Goal: Use online tool/utility: Utilize a website feature to perform a specific function

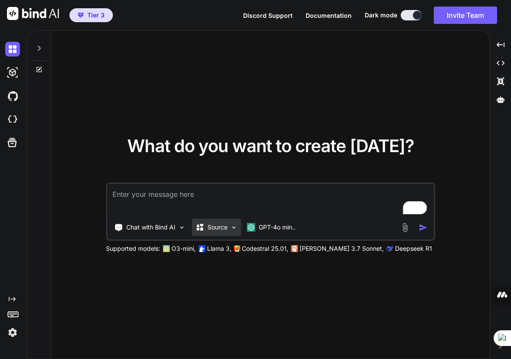
click at [221, 224] on p "Source" at bounding box center [217, 227] width 20 height 9
type textarea "x"
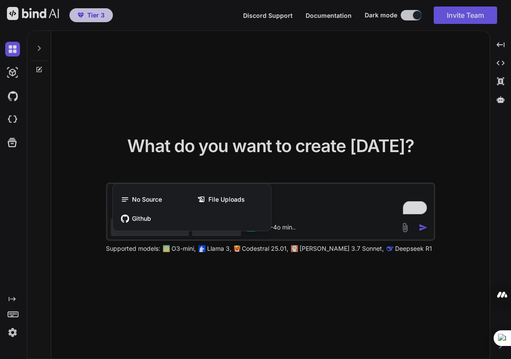
click at [101, 159] on div at bounding box center [255, 179] width 511 height 359
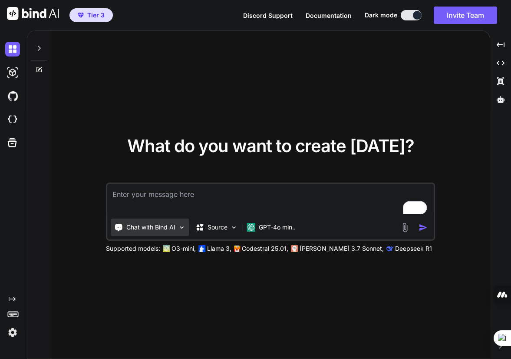
click at [150, 230] on p "Chat with Bind AI" at bounding box center [150, 227] width 49 height 9
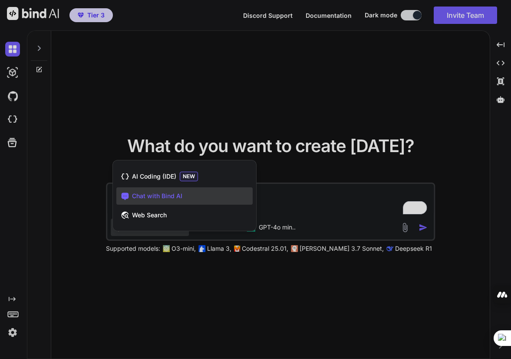
click at [152, 194] on span "Chat with Bind AI" at bounding box center [157, 195] width 50 height 9
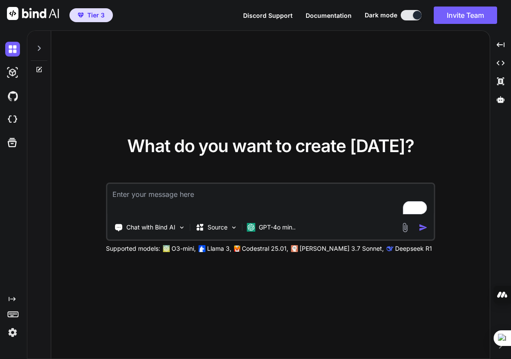
click at [127, 196] on textarea "To enrich screen reader interactions, please activate Accessibility in Grammarl…" at bounding box center [270, 200] width 326 height 32
paste textarea "Create a simple data entry form for convenience store daily sales using HTML, C…"
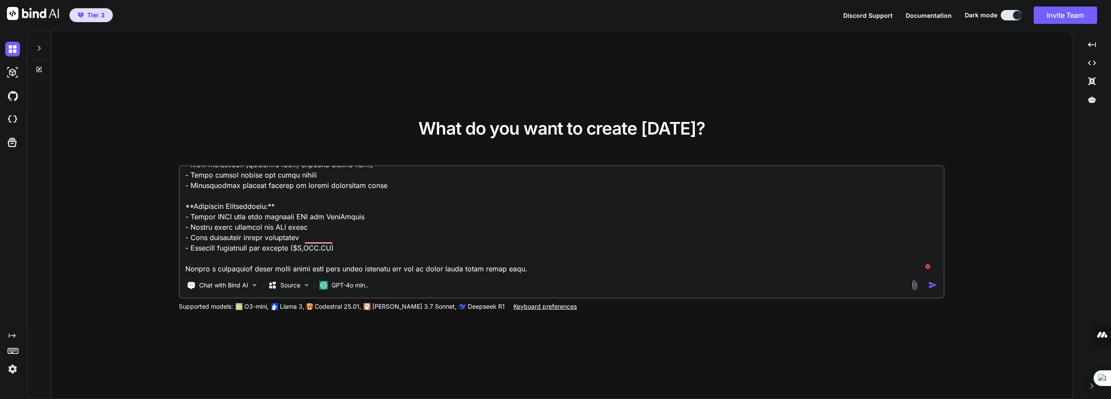
scroll to position [220, 0]
type textarea "Create a simple data entry form for convenience store daily sales using HTML, C…"
click at [928, 286] on img "button" at bounding box center [932, 284] width 9 height 9
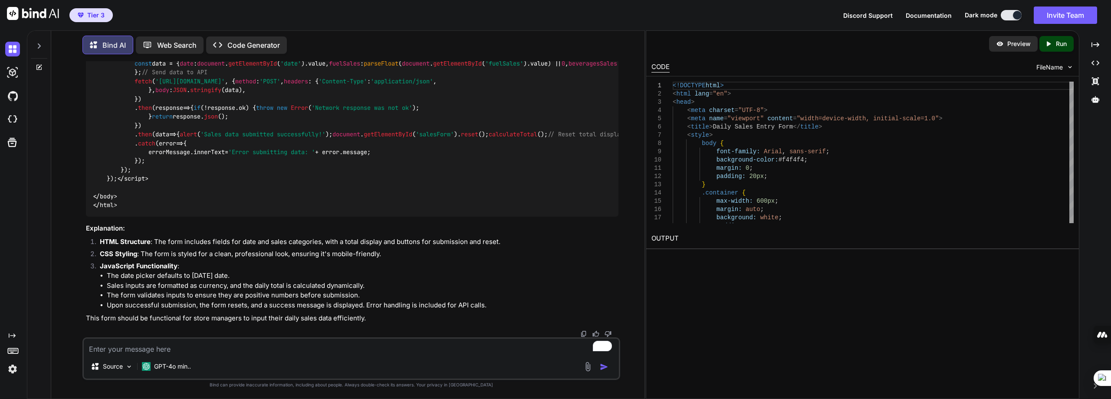
scroll to position [1484, 0]
click at [1055, 45] on icon "Created with Pixso." at bounding box center [1050, 44] width 11 height 8
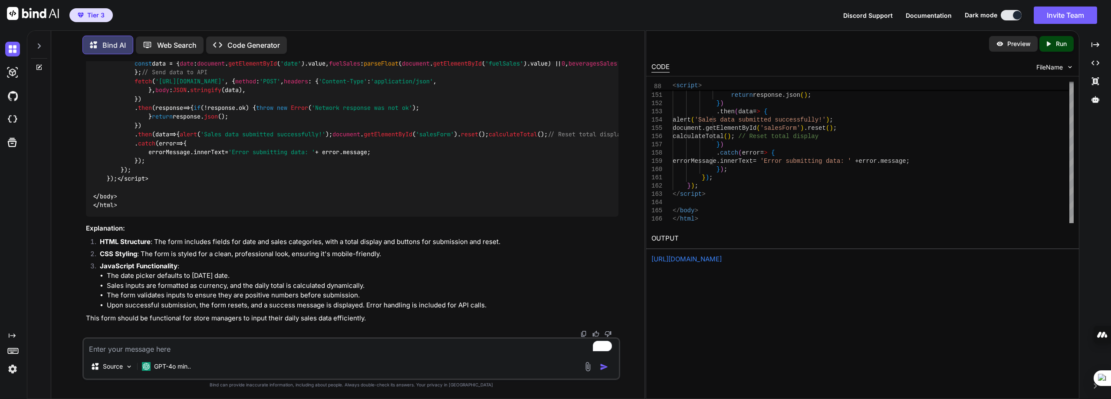
drag, startPoint x: 1019, startPoint y: 40, endPoint x: 904, endPoint y: 65, distance: 117.7
click at [1019, 40] on p "Preview" at bounding box center [1018, 43] width 23 height 9
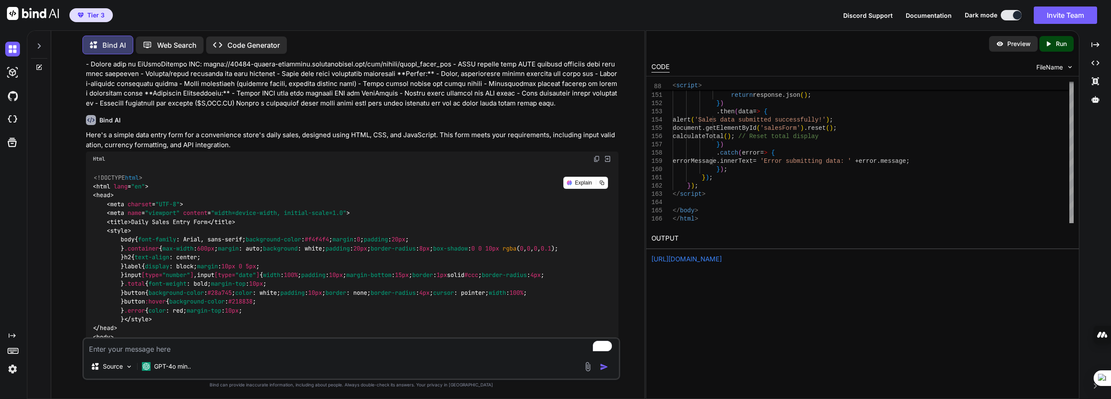
scroll to position [0, 0]
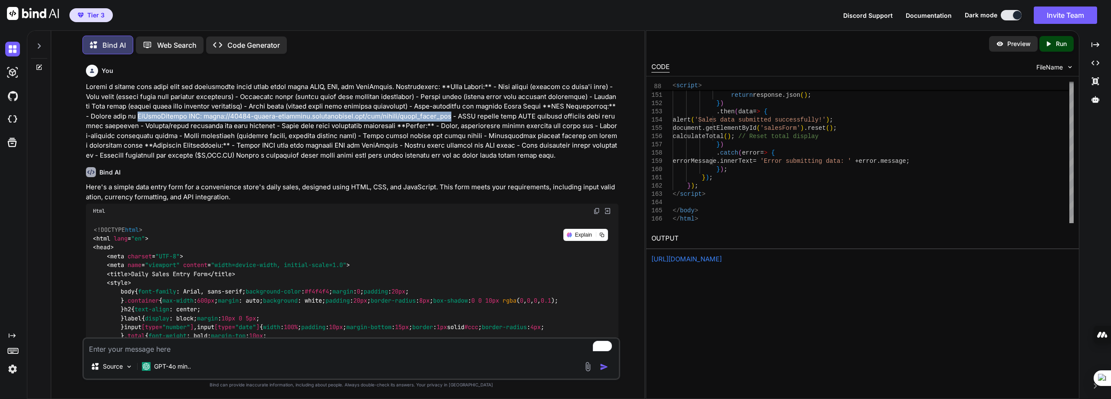
drag, startPoint x: 124, startPoint y: 115, endPoint x: 435, endPoint y: 116, distance: 311.6
click at [435, 116] on p at bounding box center [352, 121] width 533 height 78
copy p "NoCodeBackend API: [URL][DOMAIN_NAME]"
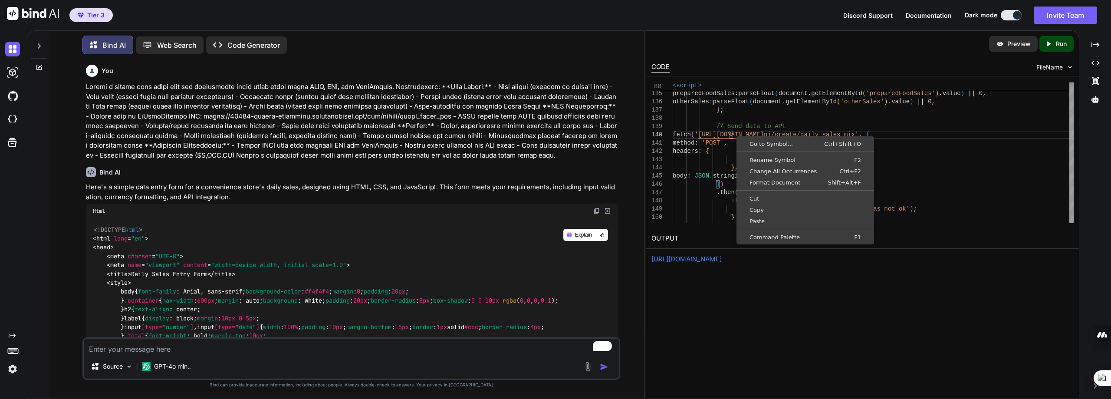
type textarea "ocument.getElementById('fuelSales').value) || 0, beveragesSales: parseFloat(doc…"
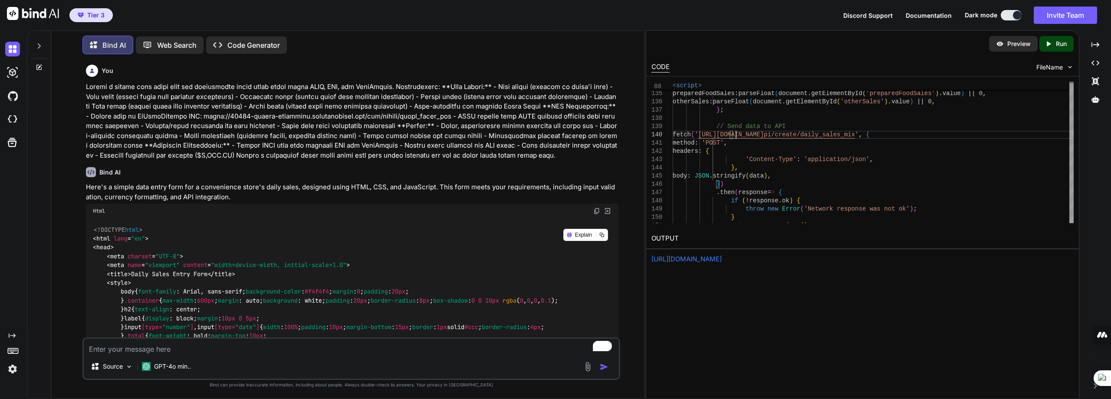
scroll to position [70, 0]
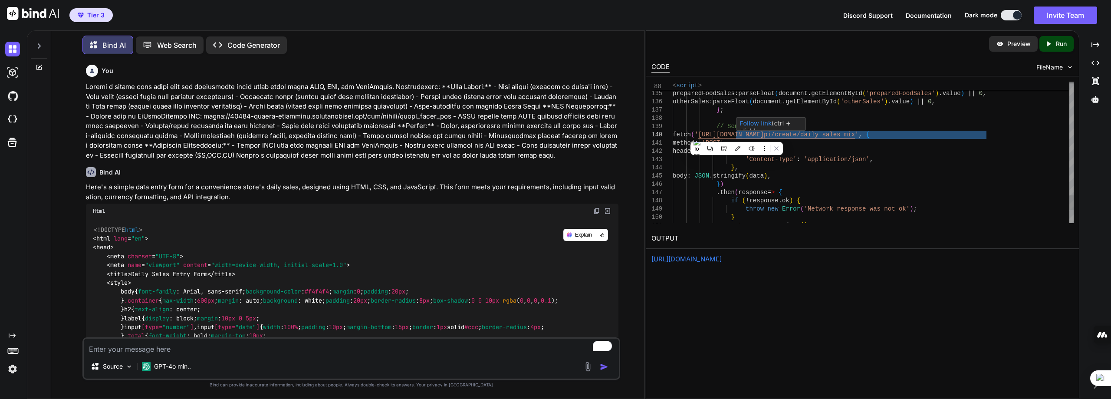
drag, startPoint x: 737, startPoint y: 136, endPoint x: 986, endPoint y: 132, distance: 249.6
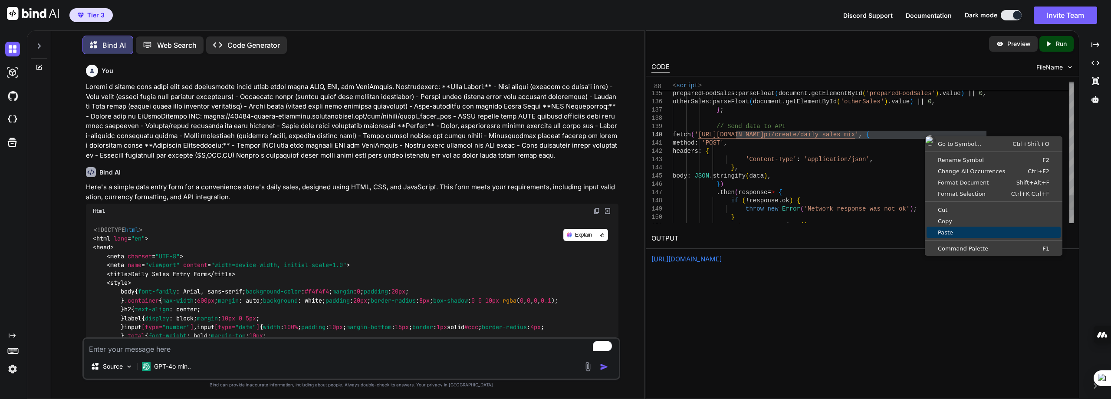
click at [960, 231] on span "Paste" at bounding box center [994, 233] width 134 height 6
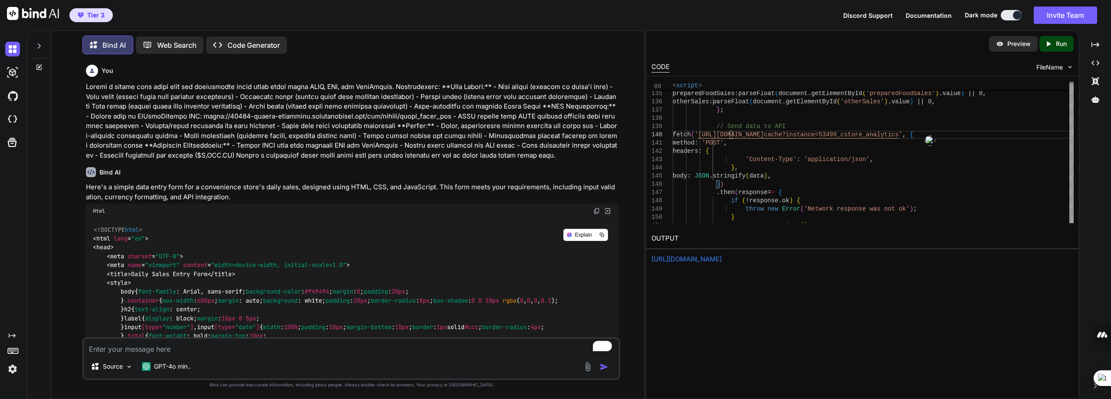
click at [775, 10] on div "Tier 3 Discord Support Documentation Dark mode Invite Team Created with Pixso." at bounding box center [555, 15] width 1111 height 30
click at [1052, 43] on icon "Created with Pixso." at bounding box center [1049, 44] width 8 height 8
click at [1017, 41] on p "Preview" at bounding box center [1018, 43] width 23 height 9
click at [13, 351] on rect at bounding box center [12, 351] width 1 height 1
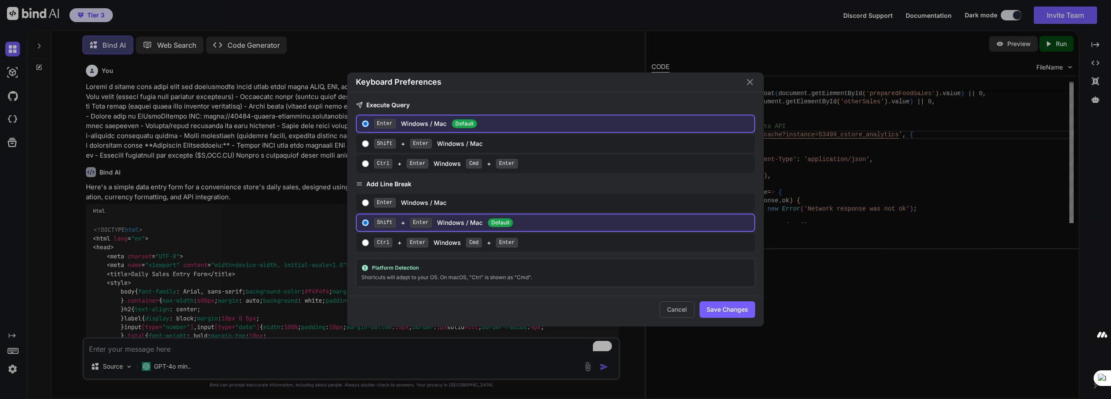
click at [750, 78] on icon "Close" at bounding box center [750, 82] width 10 height 10
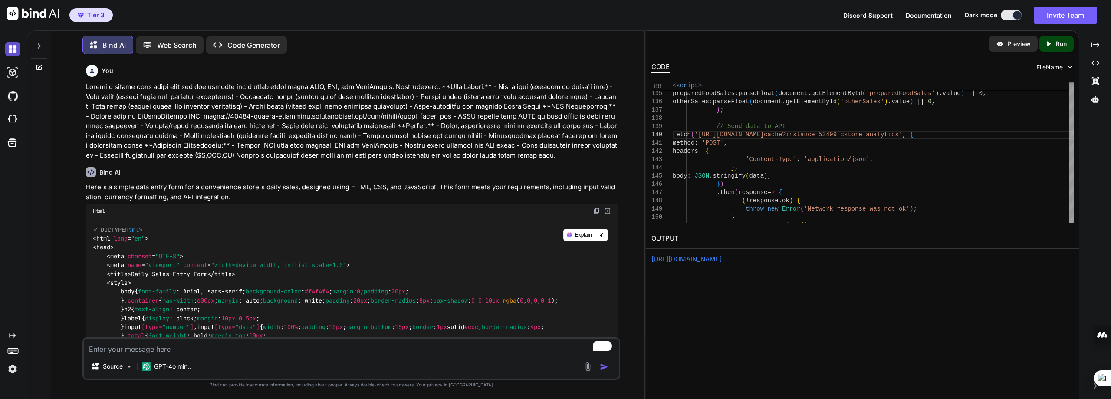
click at [10, 49] on img at bounding box center [12, 49] width 15 height 15
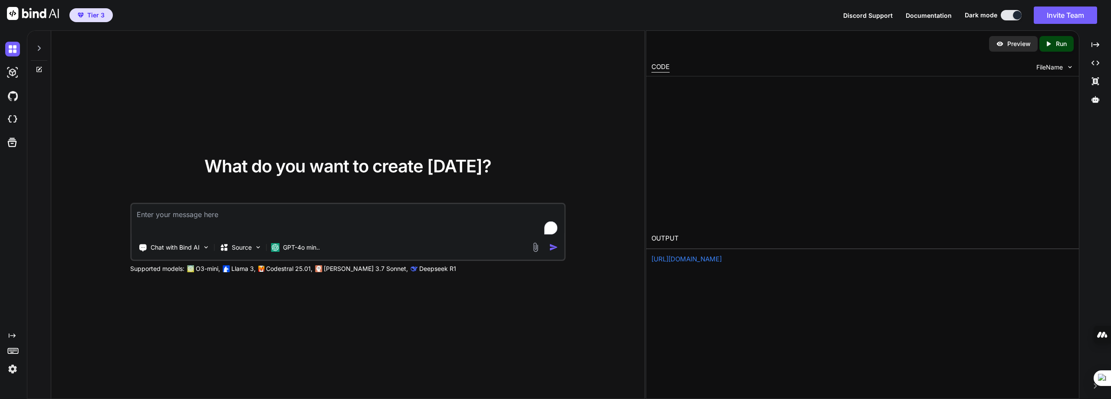
click at [40, 43] on div at bounding box center [39, 46] width 16 height 30
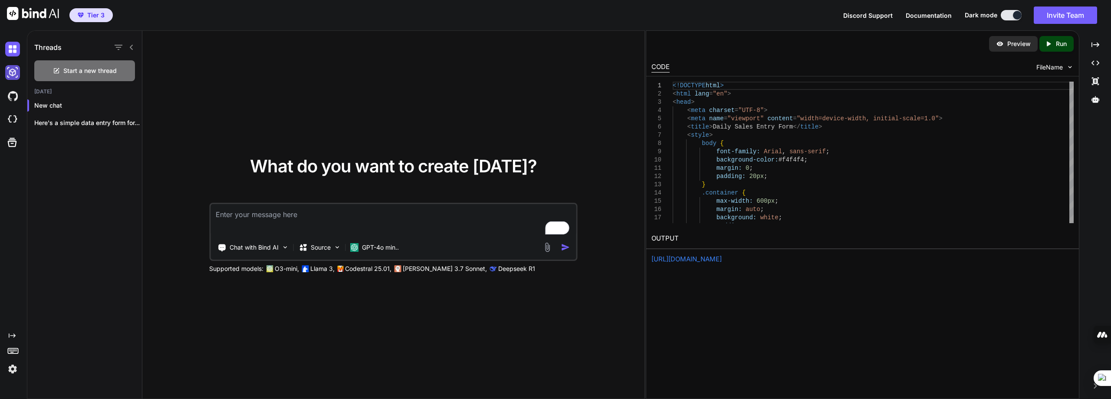
click at [16, 72] on img at bounding box center [12, 72] width 15 height 15
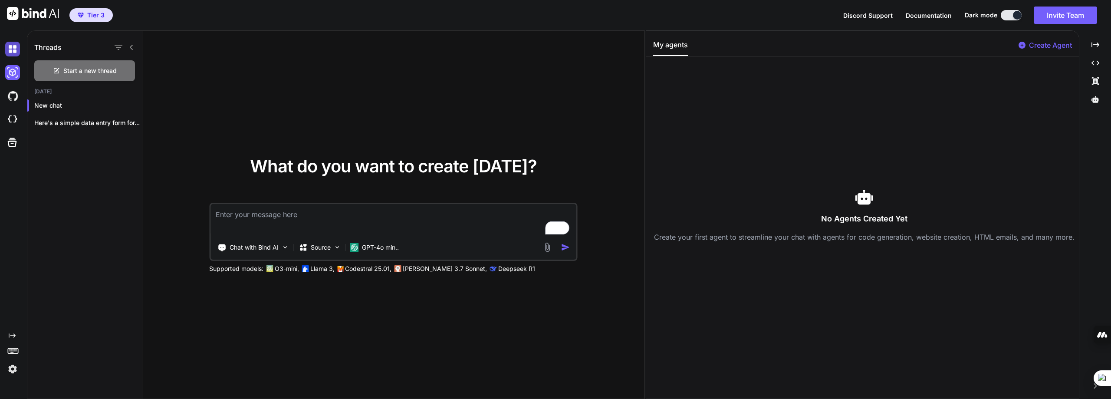
click at [7, 51] on img at bounding box center [12, 49] width 15 height 15
click at [13, 352] on icon at bounding box center [13, 350] width 12 height 12
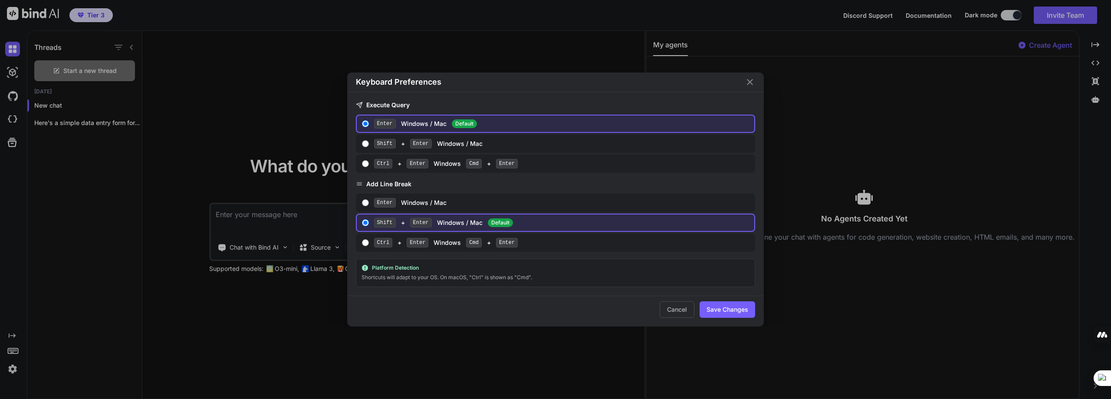
click at [13, 336] on div "Keyboard Preferences Execute Query Enter Windows / Mac Default Shift + Enter Wi…" at bounding box center [555, 199] width 1111 height 399
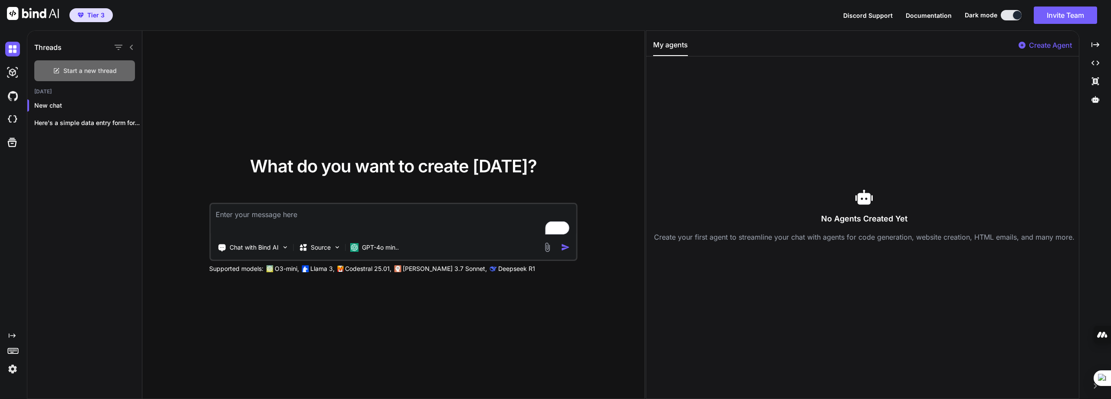
click at [96, 71] on span "Start a new thread" at bounding box center [89, 70] width 53 height 9
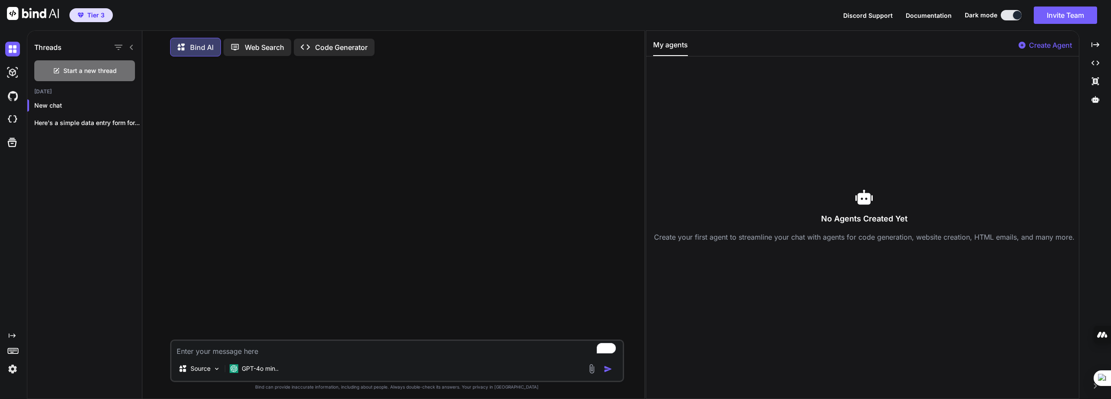
click at [207, 352] on textarea "To enrich screen reader interactions, please activate Accessibility in Grammarl…" at bounding box center [396, 349] width 451 height 16
paste textarea "Build a single-file HTML app (embedded CSS + vanilla JS, no frameworks) for con…"
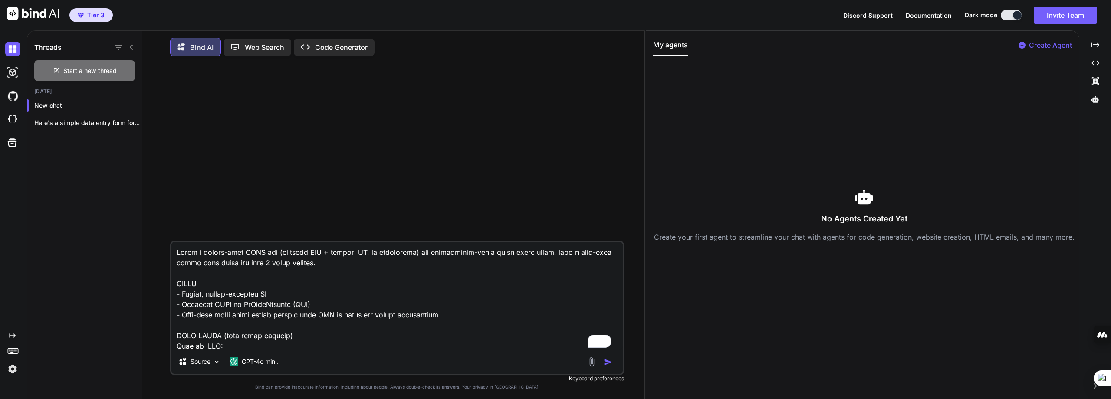
scroll to position [793, 0]
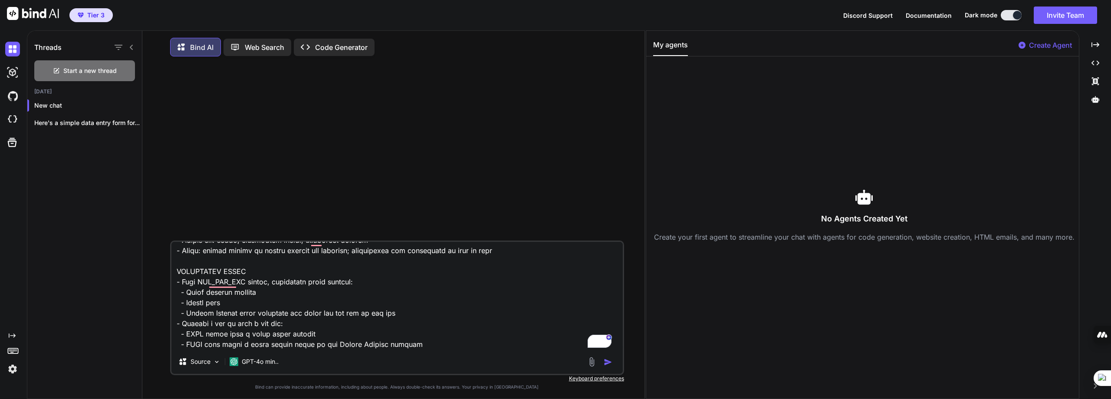
type textarea "Build a single-file HTML app (embedded CSS + vanilla JS, no frameworks) for con…"
drag, startPoint x: 609, startPoint y: 364, endPoint x: 606, endPoint y: 347, distance: 17.6
click at [610, 363] on img "button" at bounding box center [608, 362] width 9 height 9
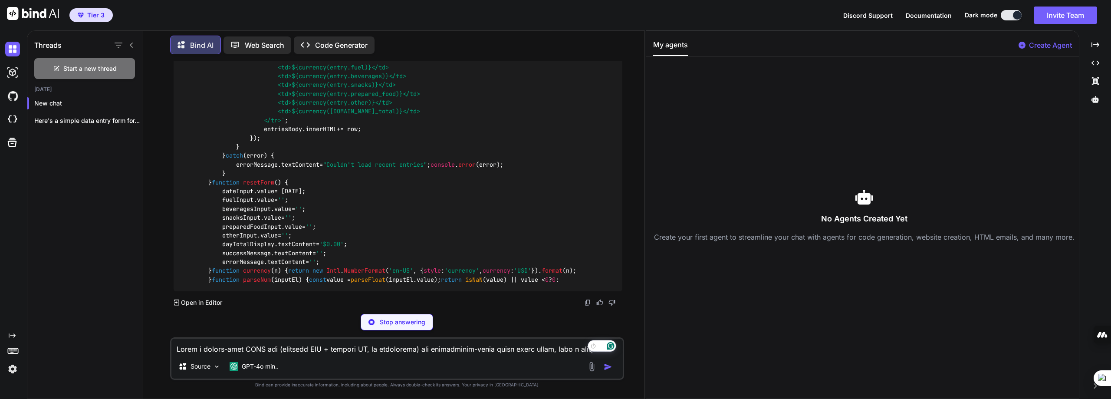
scroll to position [1747, 0]
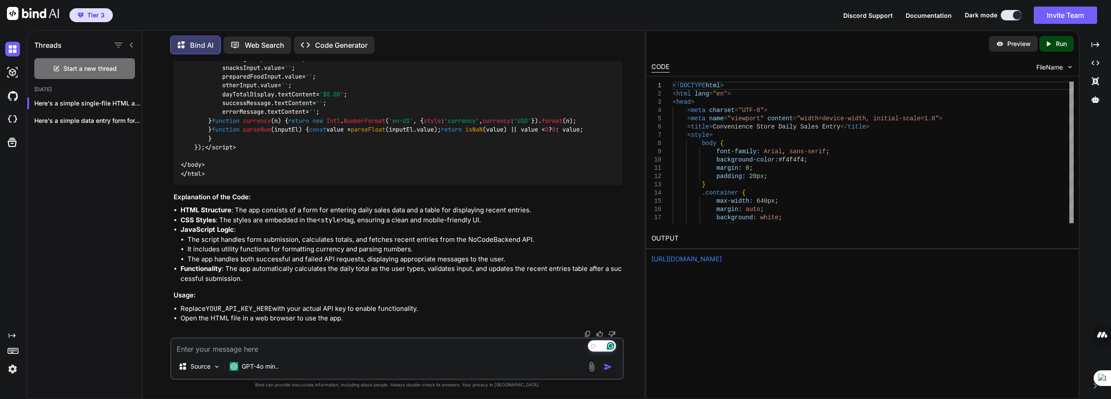
scroll to position [2724, 0]
click at [1057, 44] on p "Run" at bounding box center [1061, 43] width 11 height 9
type textarea "x"
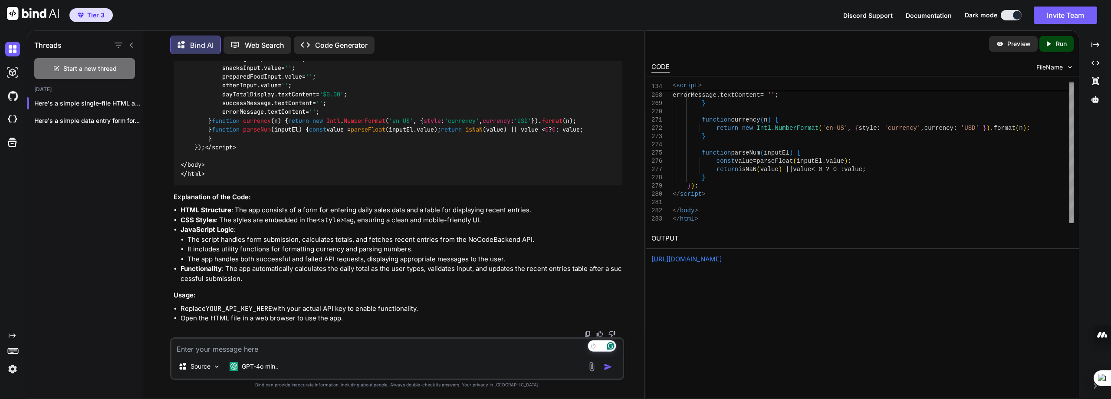
click at [1017, 43] on p "Preview" at bounding box center [1018, 43] width 23 height 9
